Goal: Information Seeking & Learning: Learn about a topic

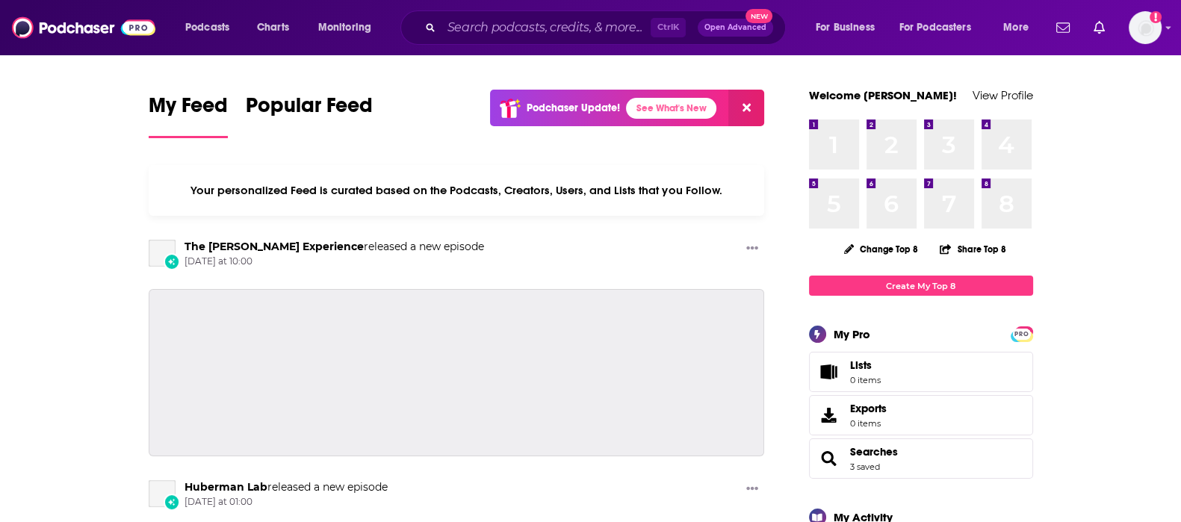
click at [539, 45] on div "Podcasts Charts Monitoring Ctrl K Open Advanced New For Business For Podcasters…" at bounding box center [590, 27] width 1181 height 55
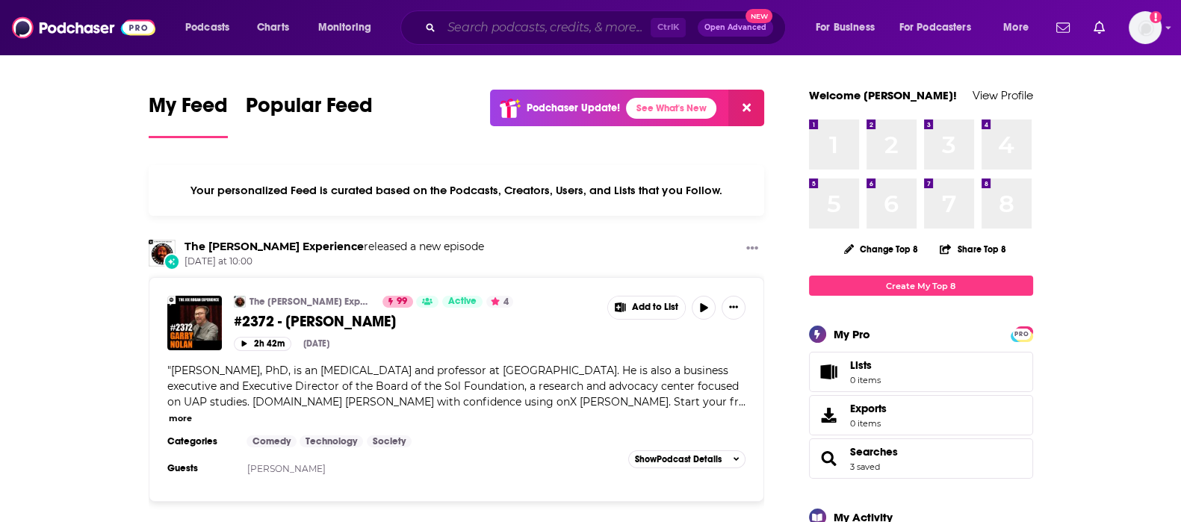
click at [535, 33] on input "Search podcasts, credits, & more..." at bounding box center [546, 28] width 209 height 24
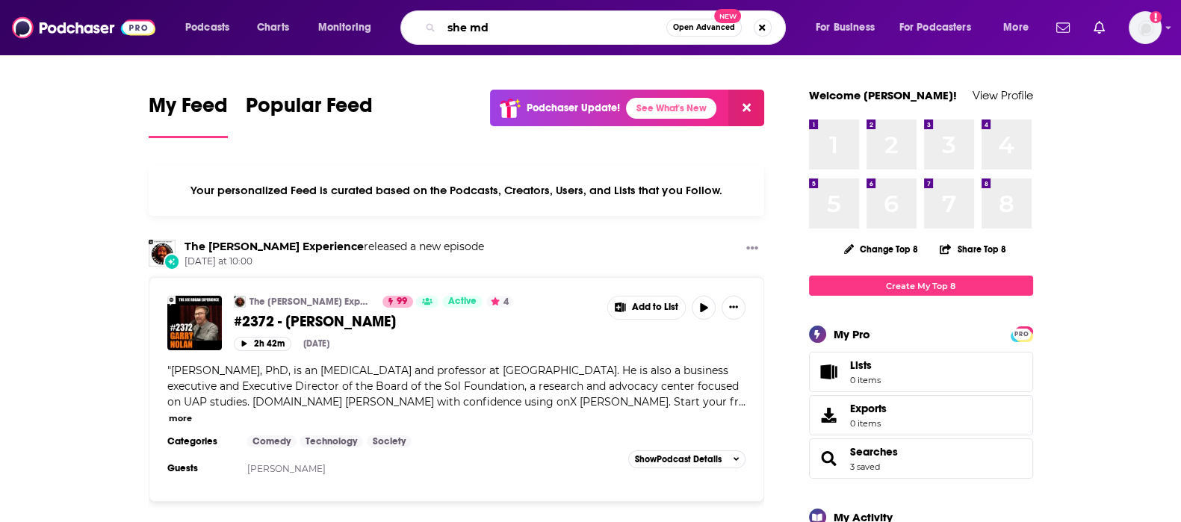
type input "she md"
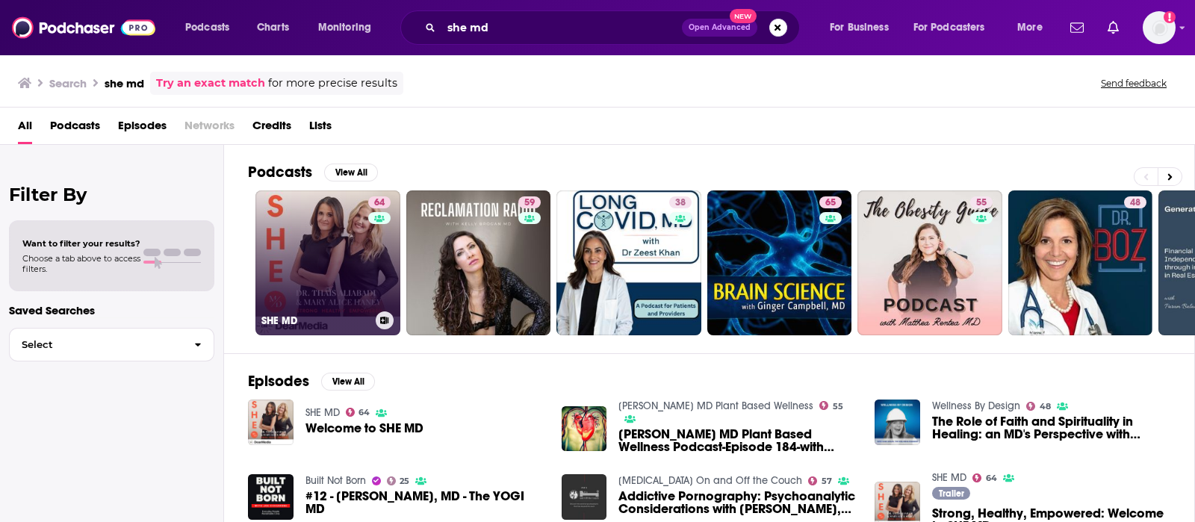
click at [288, 251] on link "64 SHE MD" at bounding box center [327, 262] width 145 height 145
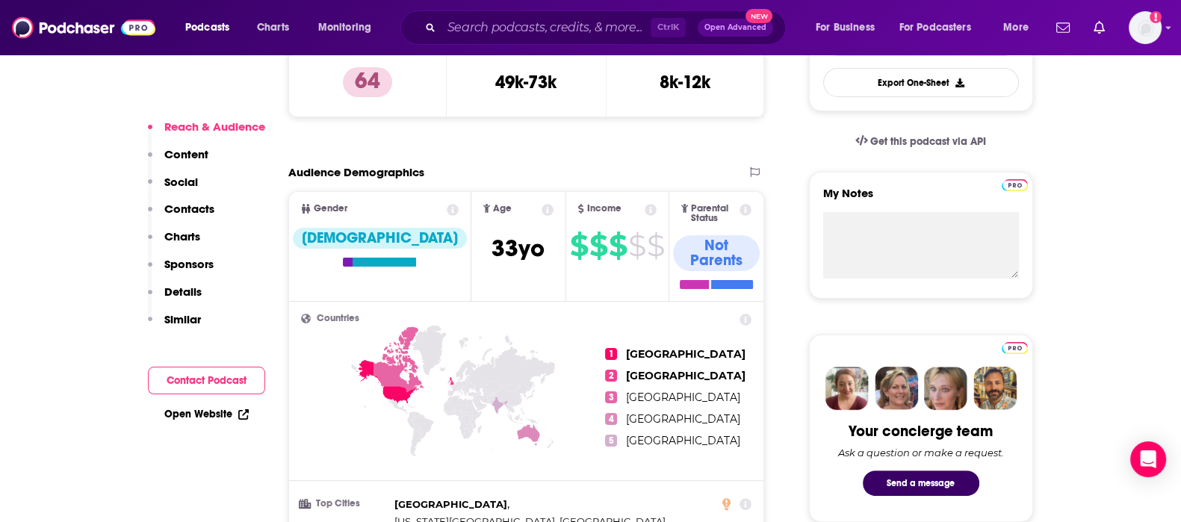
scroll to position [466, 0]
